Goal: Check status: Check status

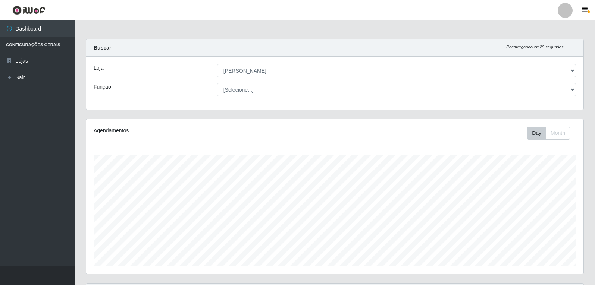
select select "523"
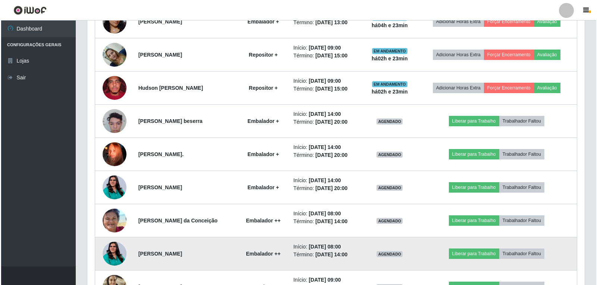
scroll to position [438, 0]
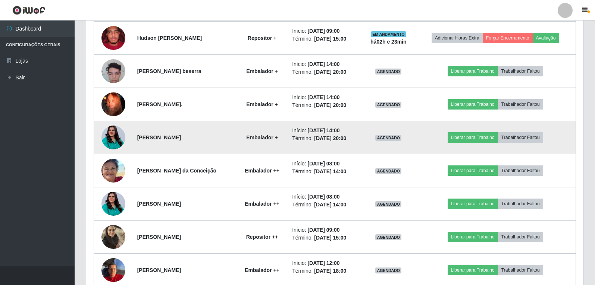
click at [106, 136] on img at bounding box center [113, 138] width 24 height 30
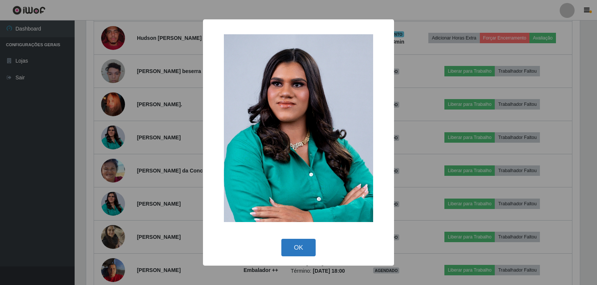
click at [299, 245] on button "OK" at bounding box center [298, 248] width 35 height 18
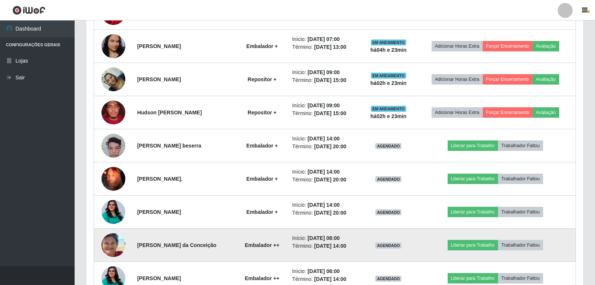
scroll to position [326, 0]
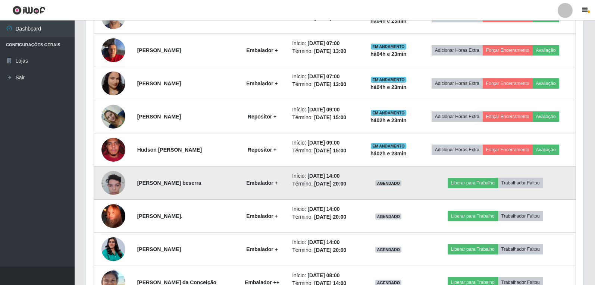
click at [113, 184] on img at bounding box center [113, 183] width 24 height 32
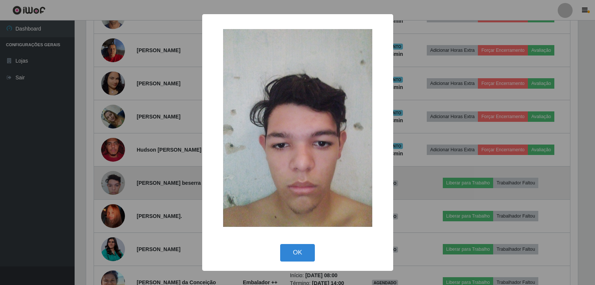
scroll to position [155, 493]
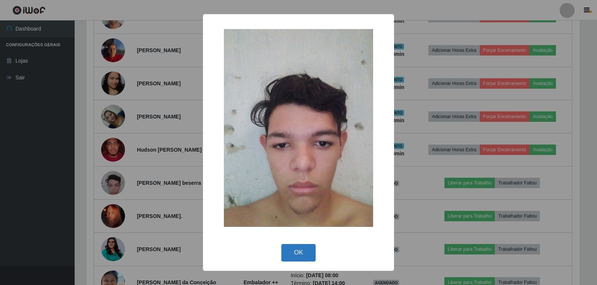
click at [305, 250] on button "OK" at bounding box center [298, 253] width 35 height 18
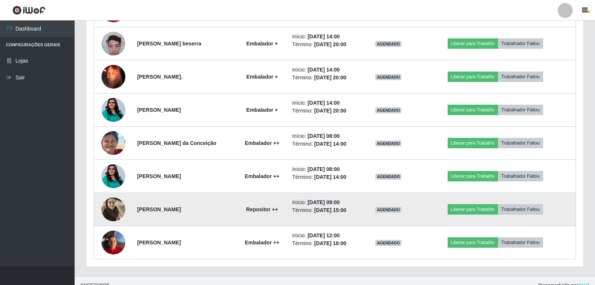
scroll to position [476, 0]
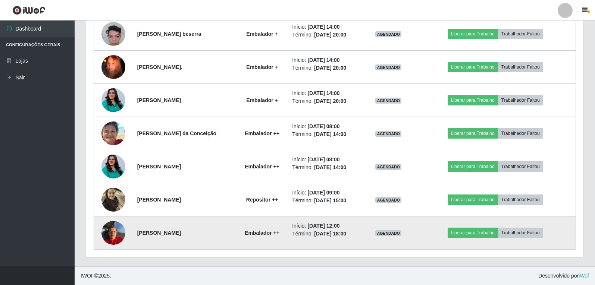
click at [339, 227] on time "[DATE] 12:00" at bounding box center [323, 226] width 32 height 6
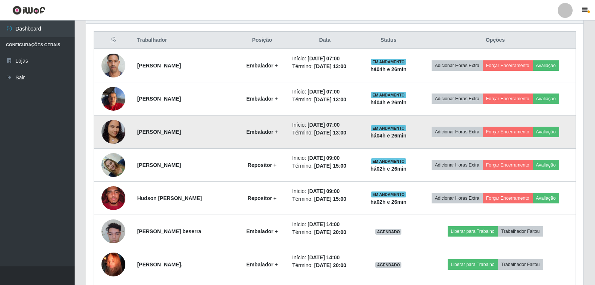
scroll to position [252, 0]
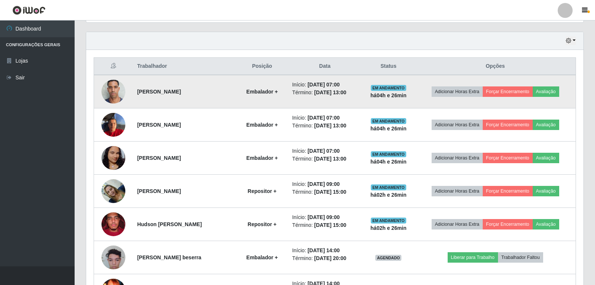
click at [407, 98] on strong "há 04 h e 26 min" at bounding box center [388, 95] width 36 height 6
click at [389, 97] on strong "há 04 h e 26 min" at bounding box center [388, 95] width 36 height 6
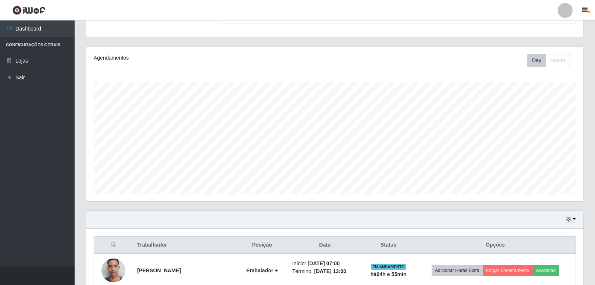
scroll to position [0, 0]
